Goal: Information Seeking & Learning: Check status

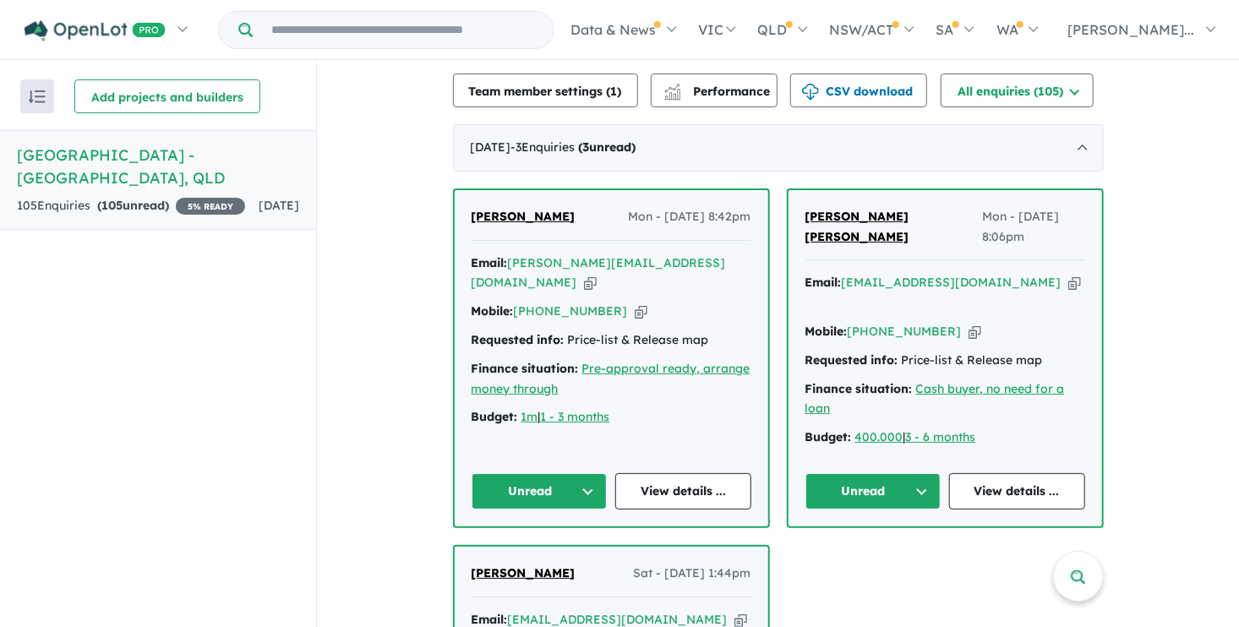
scroll to position [423, 0]
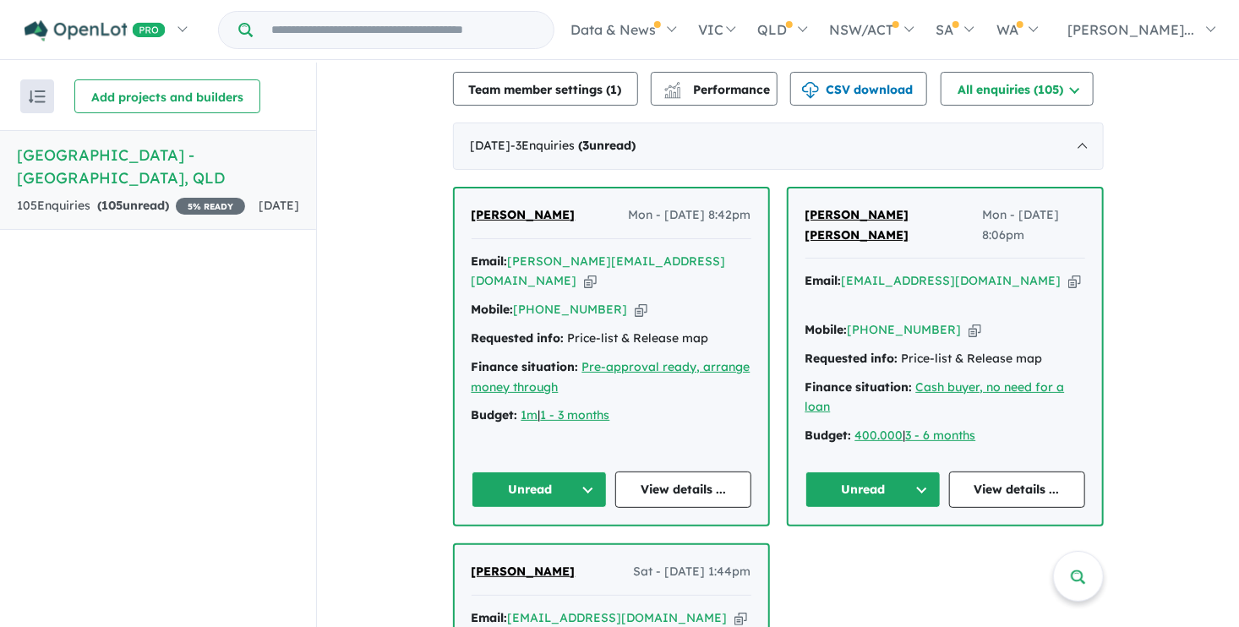
click at [580, 472] on button "Unread" at bounding box center [540, 490] width 136 height 36
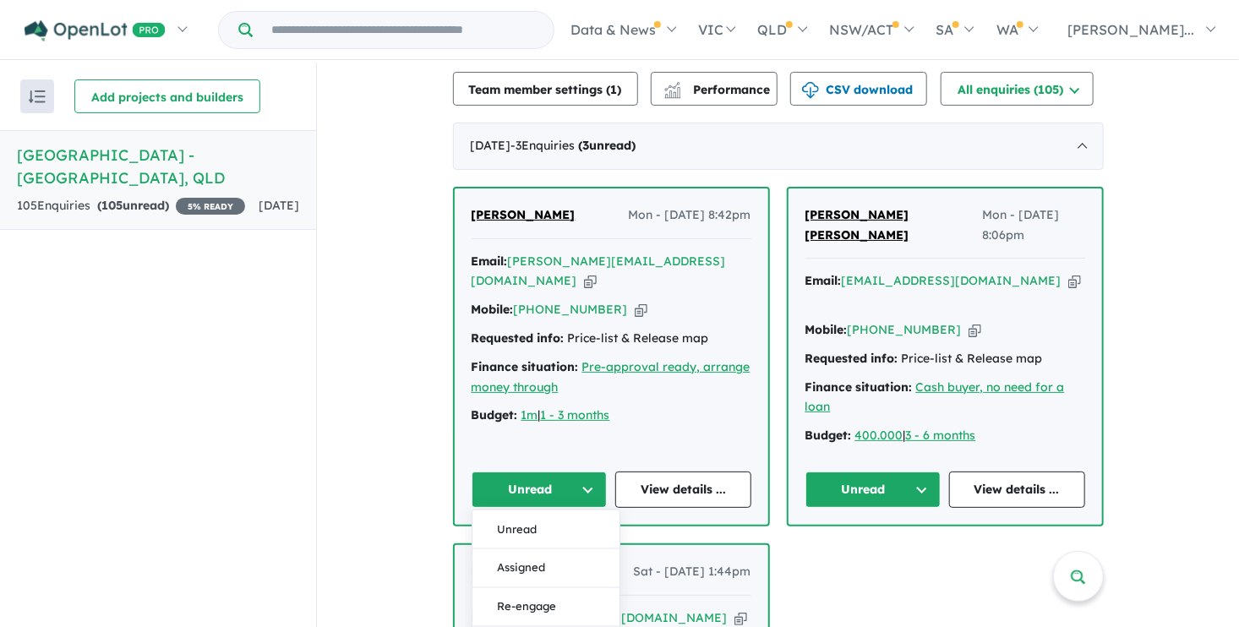
click at [580, 472] on button "Unread" at bounding box center [540, 490] width 136 height 36
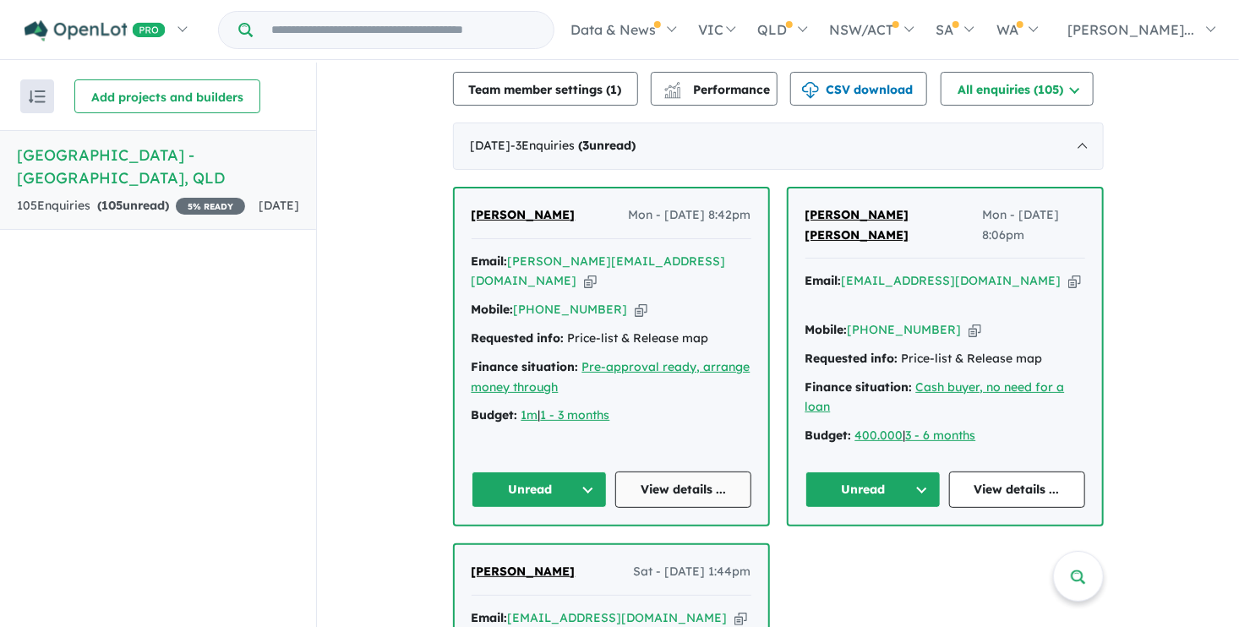
click at [667, 472] on link "View details ..." at bounding box center [683, 490] width 136 height 36
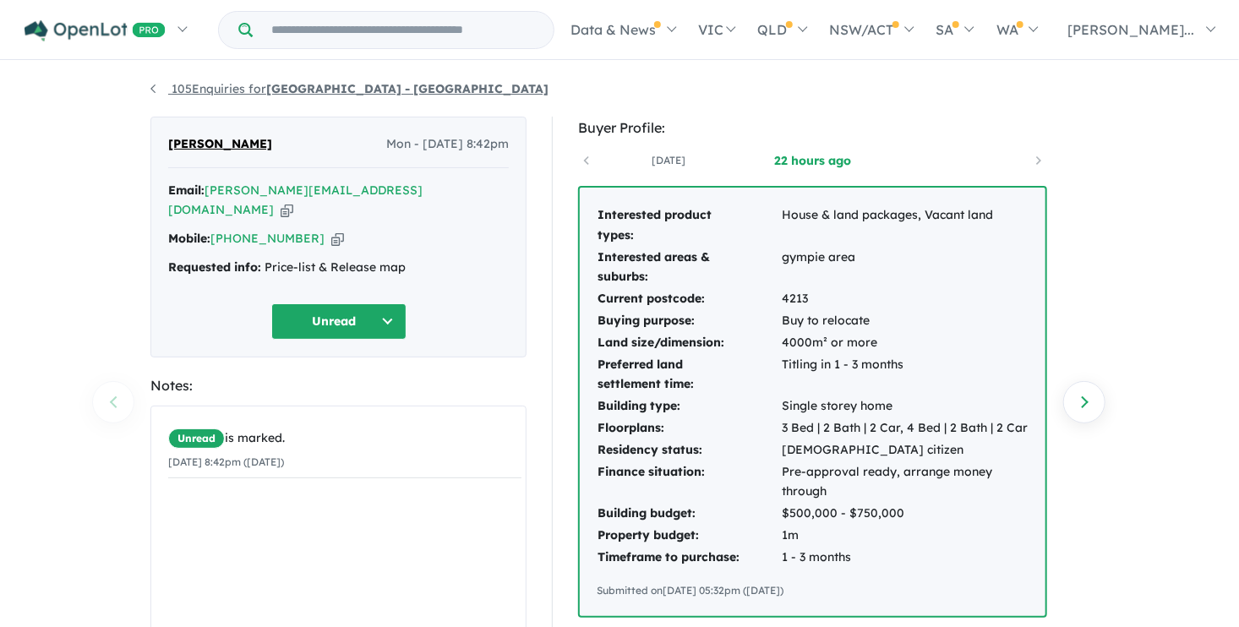
click at [155, 90] on link "105 Enquiries for Greendale Downs Estate - Pie Creek" at bounding box center [349, 88] width 398 height 15
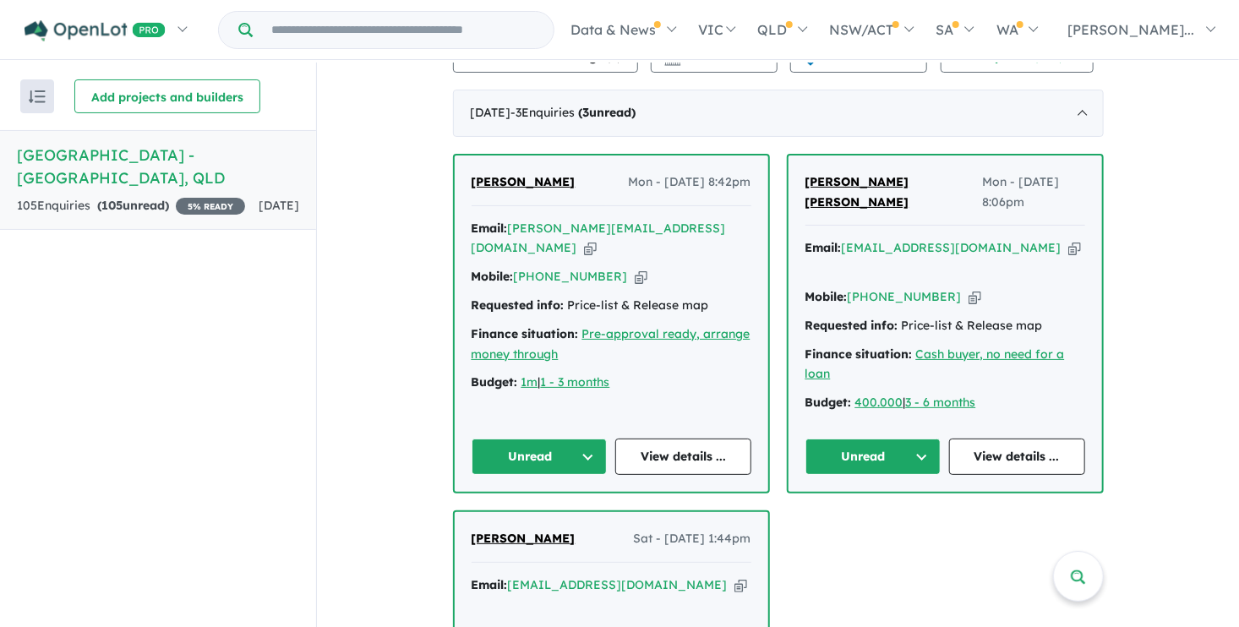
scroll to position [507, 0]
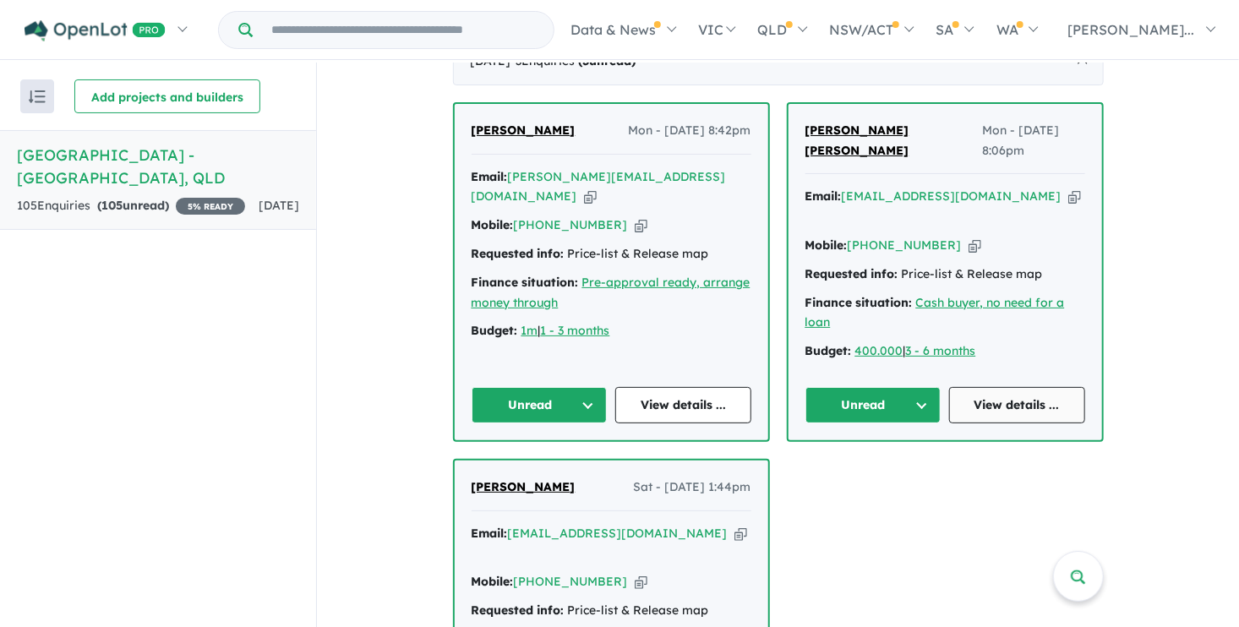
click at [987, 387] on link "View details ..." at bounding box center [1017, 405] width 136 height 36
